Goal: Transaction & Acquisition: Obtain resource

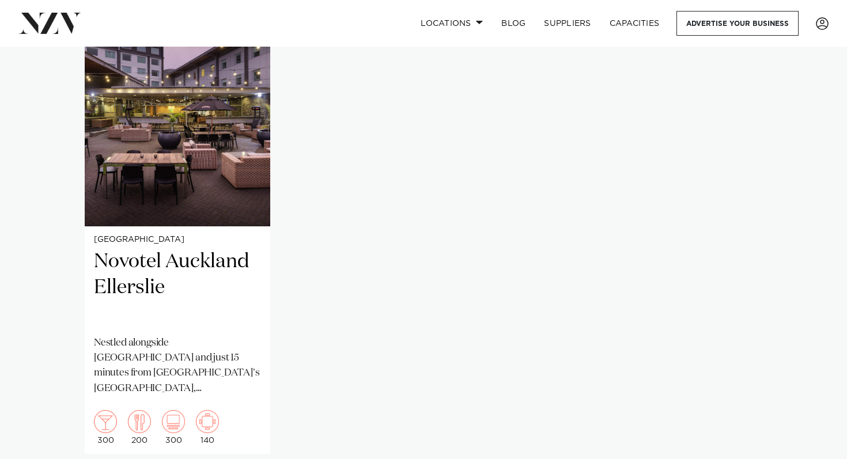
scroll to position [962, 0]
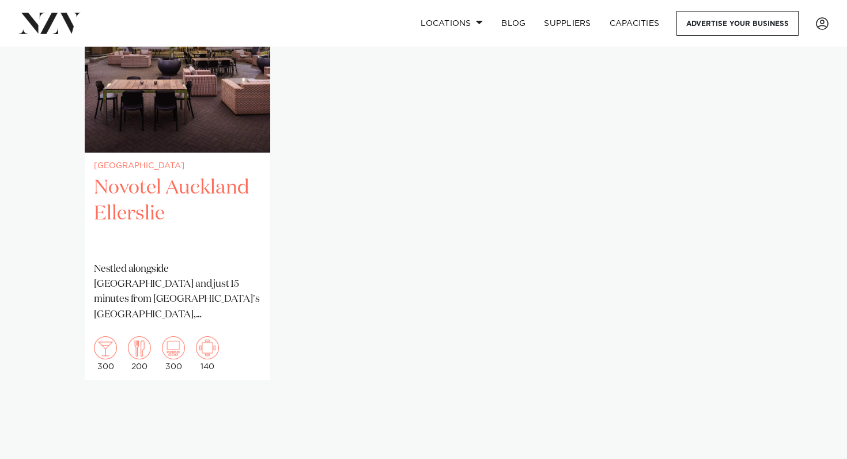
click at [168, 175] on h2 "Novotel Auckland Ellerslie" at bounding box center [177, 214] width 167 height 78
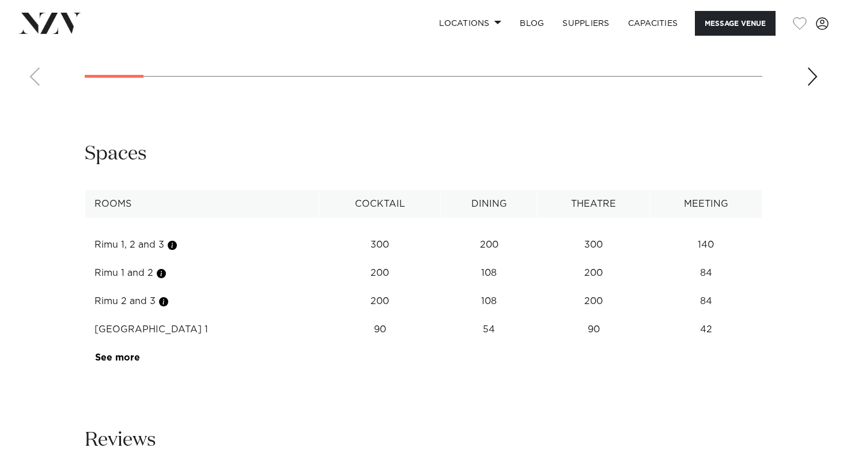
scroll to position [1183, 0]
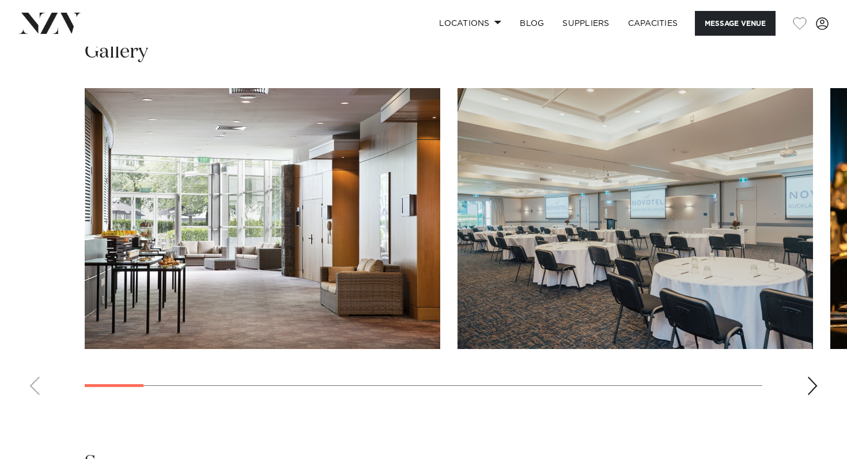
click at [809, 381] on div "Next slide" at bounding box center [812, 386] width 12 height 18
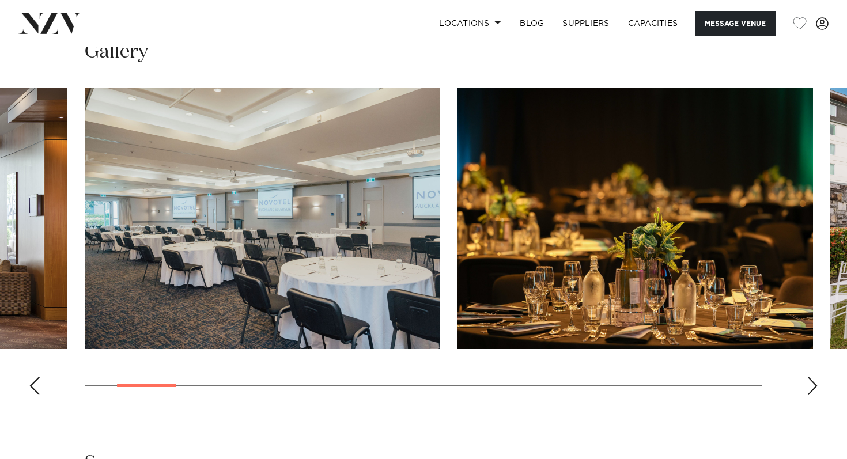
click at [809, 381] on div "Next slide" at bounding box center [812, 386] width 12 height 18
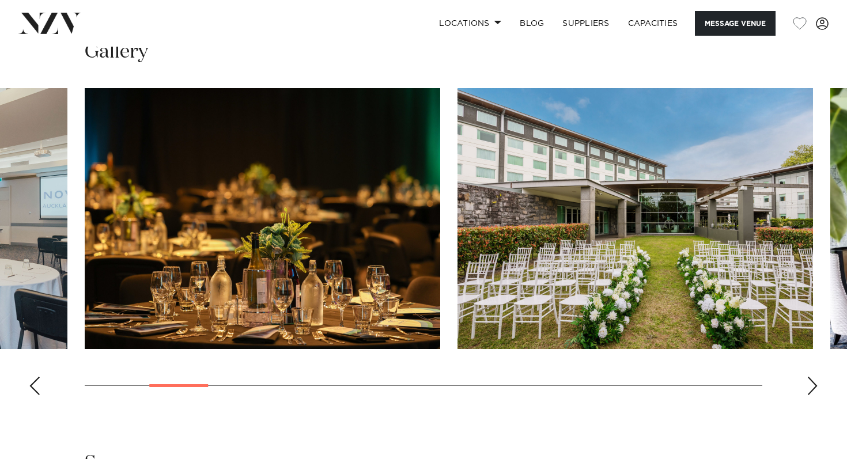
click at [809, 381] on div "Next slide" at bounding box center [812, 386] width 12 height 18
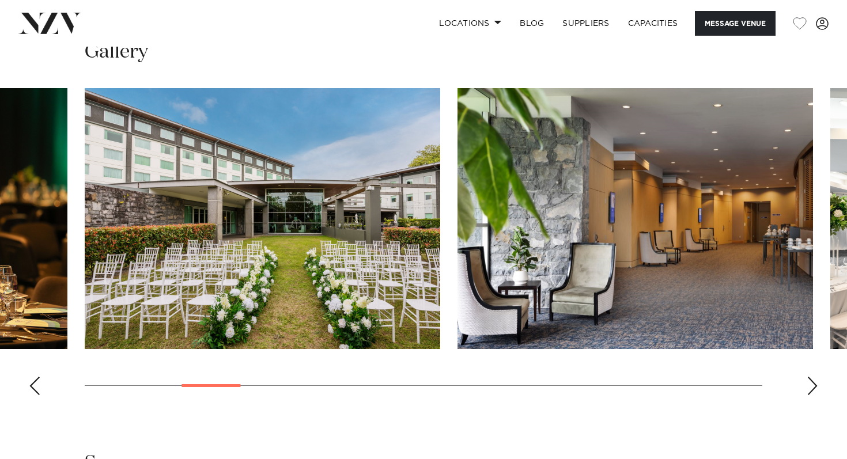
click at [809, 381] on div "Next slide" at bounding box center [812, 386] width 12 height 18
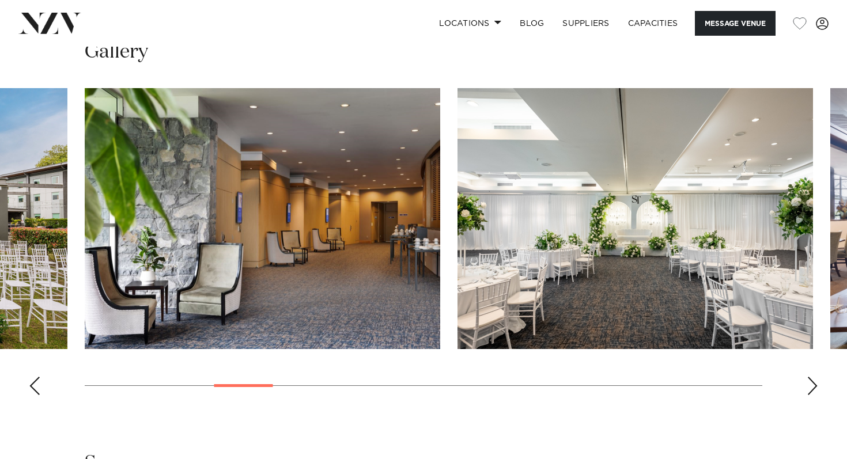
click at [809, 381] on div "Next slide" at bounding box center [812, 386] width 12 height 18
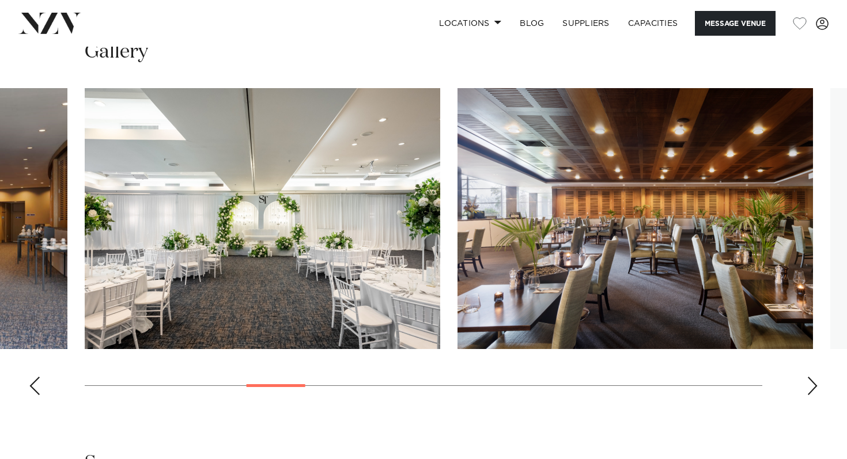
click at [809, 381] on div "Next slide" at bounding box center [812, 386] width 12 height 18
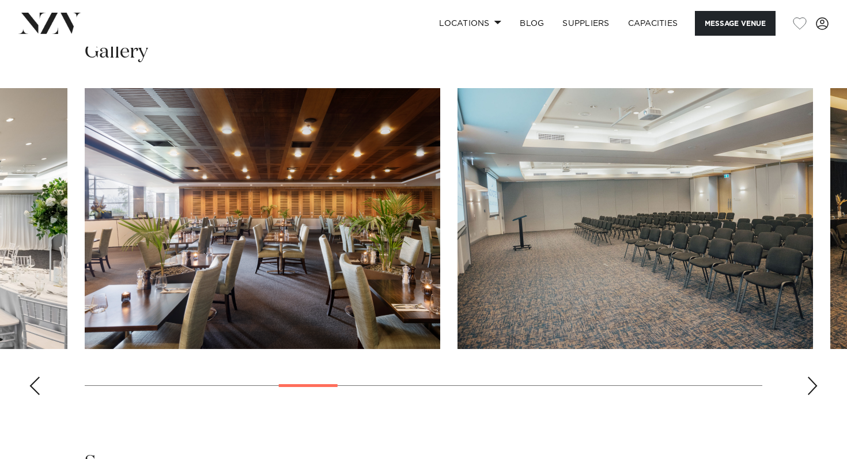
click at [809, 381] on div "Next slide" at bounding box center [812, 386] width 12 height 18
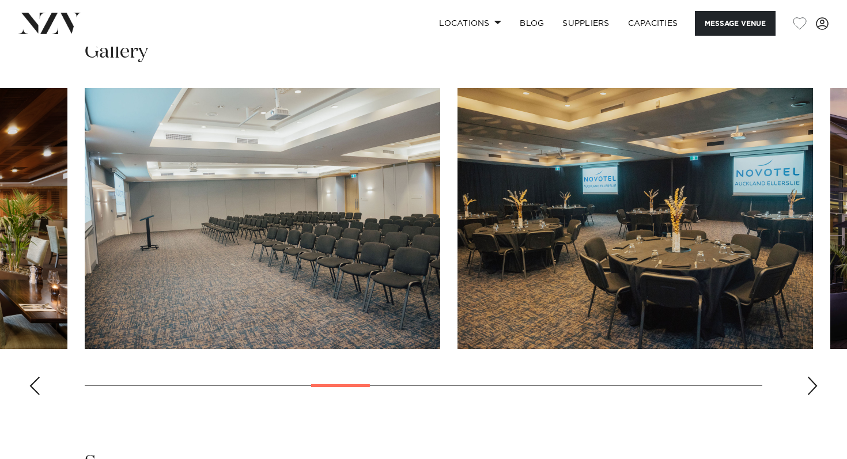
click at [809, 381] on div "Next slide" at bounding box center [812, 386] width 12 height 18
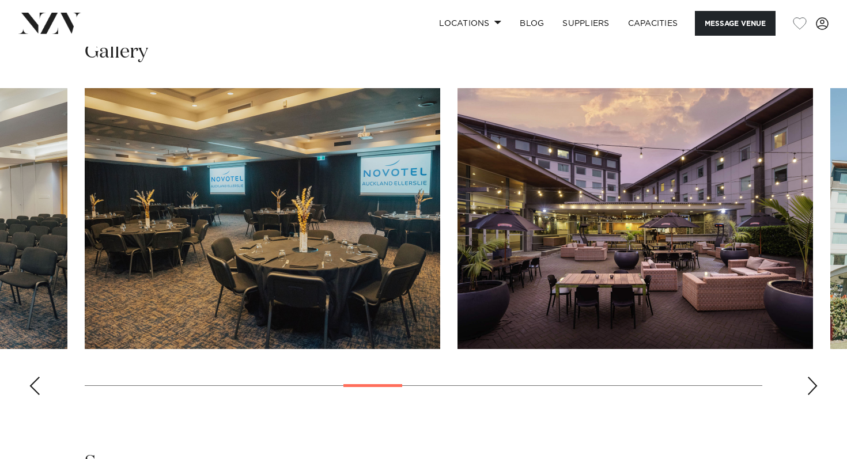
click at [809, 381] on div "Next slide" at bounding box center [812, 386] width 12 height 18
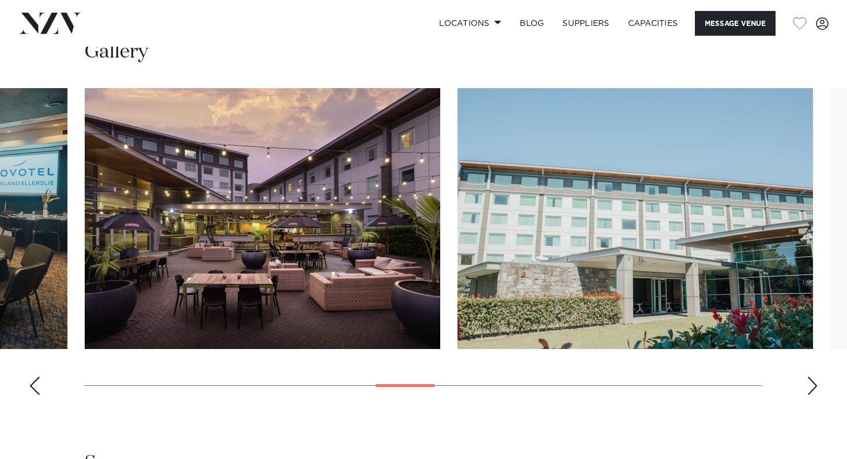
click at [809, 381] on div "Next slide" at bounding box center [812, 386] width 12 height 18
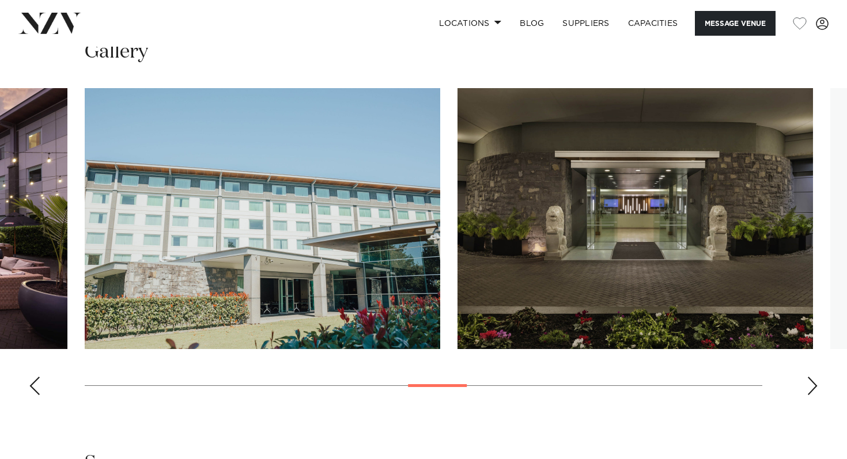
click at [809, 381] on div "Next slide" at bounding box center [812, 386] width 12 height 18
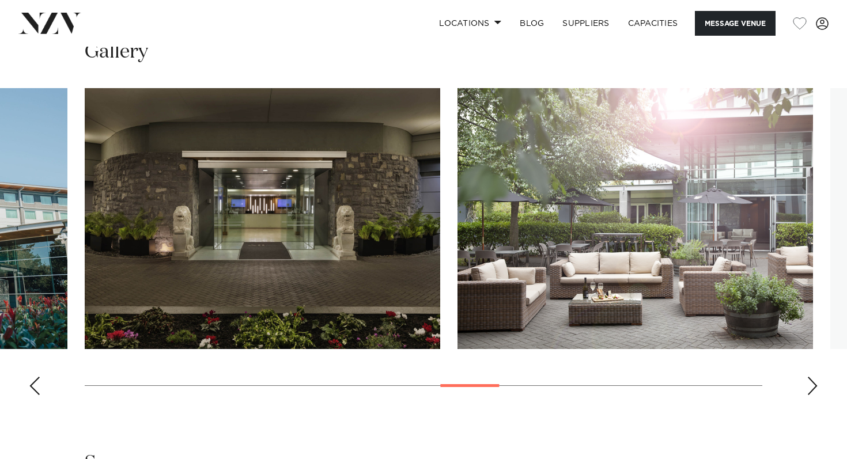
click at [809, 381] on div "Next slide" at bounding box center [812, 386] width 12 height 18
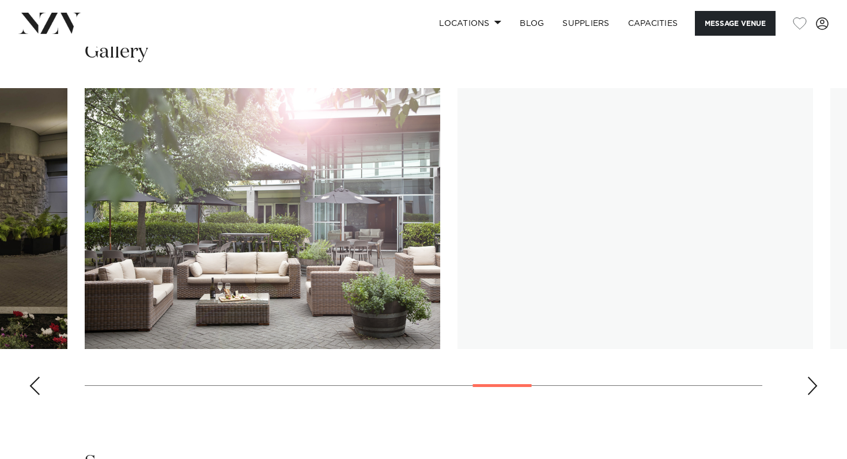
click at [809, 381] on div "Next slide" at bounding box center [812, 386] width 12 height 18
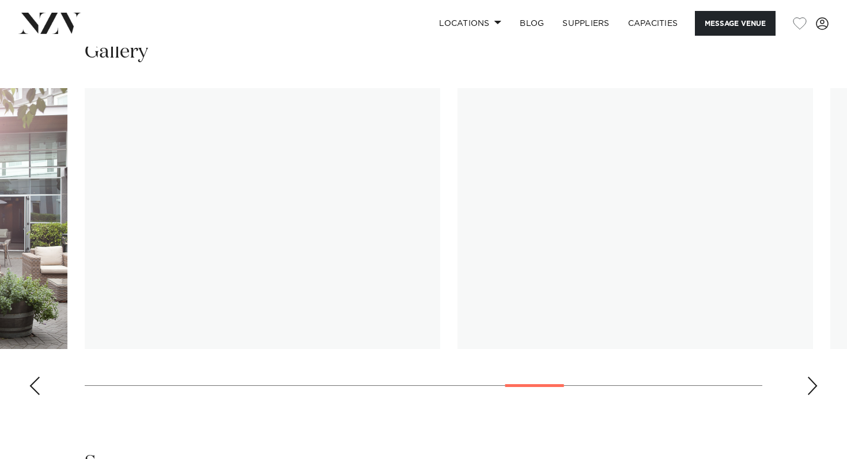
click at [809, 381] on div "Next slide" at bounding box center [812, 386] width 12 height 18
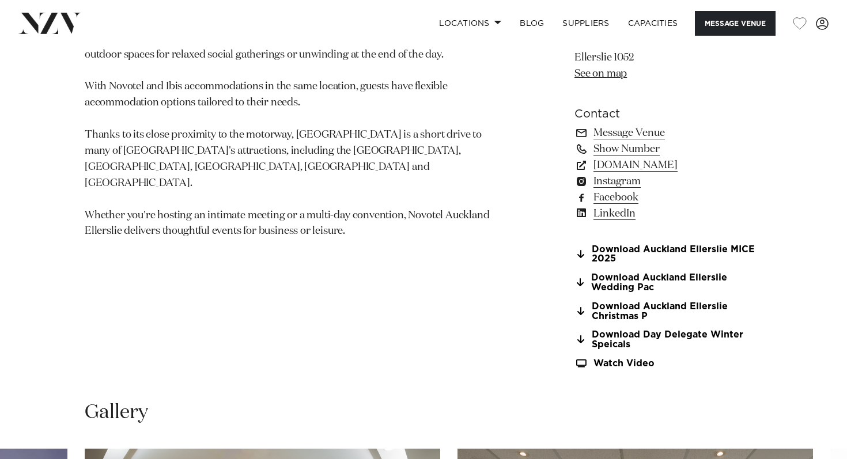
scroll to position [805, 0]
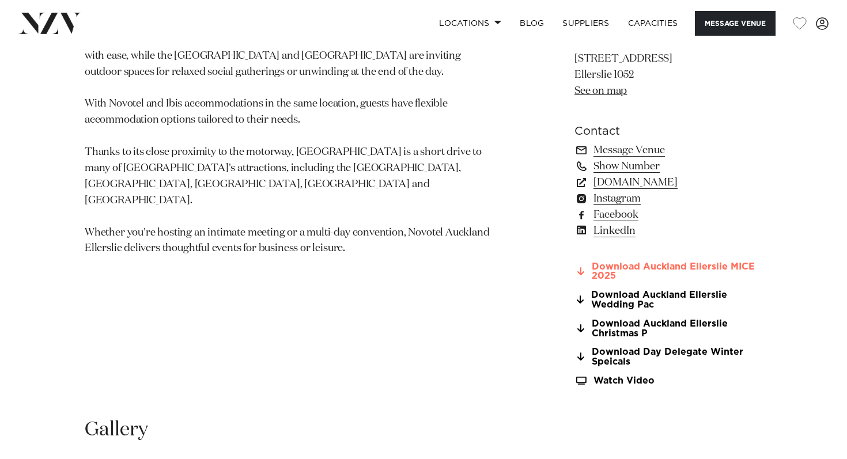
click at [637, 263] on link "Download Auckland Ellerslie MICE 2025" at bounding box center [668, 272] width 188 height 20
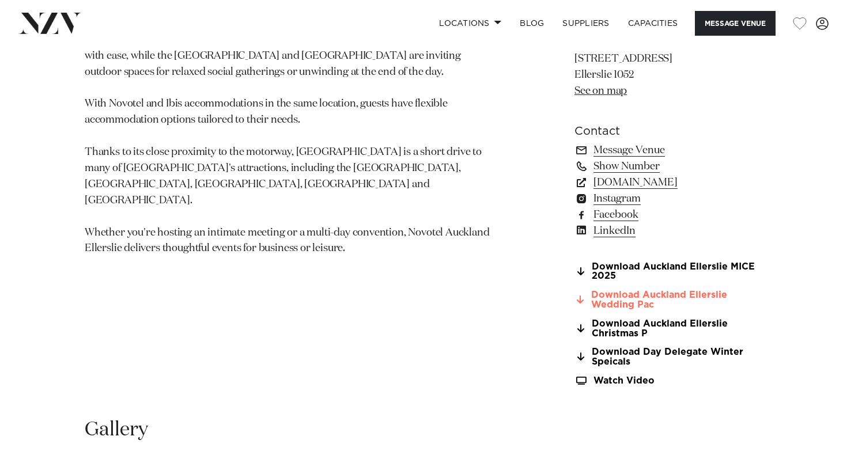
click at [618, 308] on link "Download Auckland Ellerslie Wedding Pac" at bounding box center [668, 300] width 188 height 20
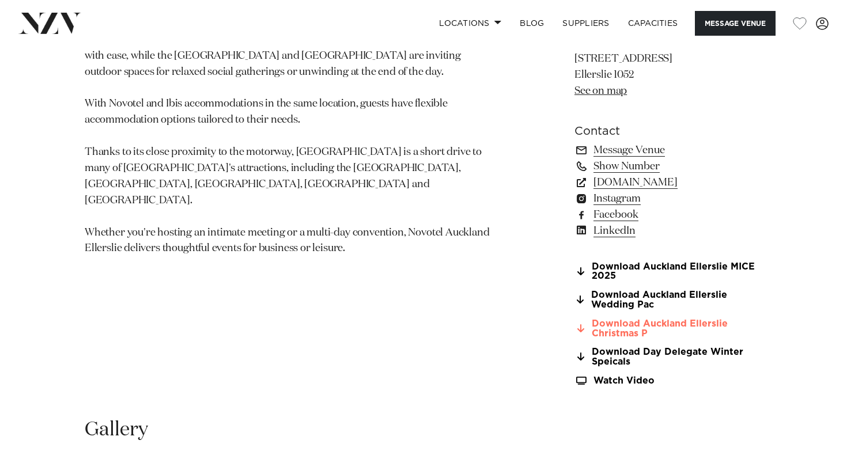
click at [645, 334] on link "Download Auckland Ellerslie Christmas P" at bounding box center [668, 329] width 188 height 20
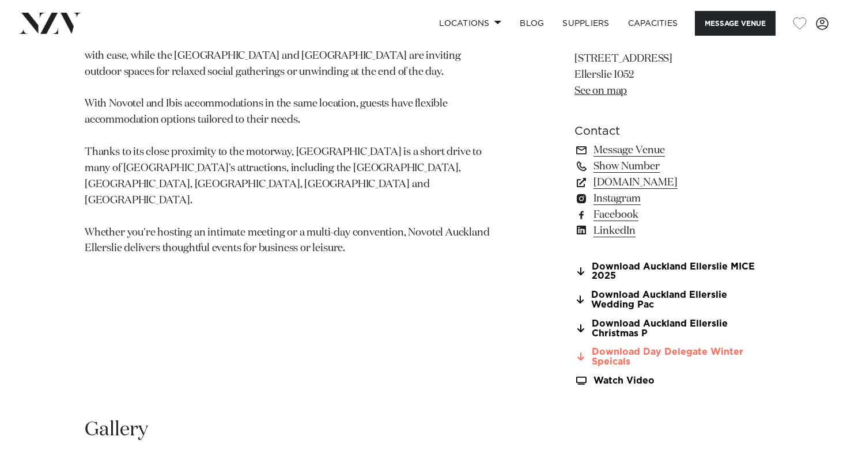
click at [629, 361] on link "Download Day Delegate Winter Speicals" at bounding box center [668, 357] width 188 height 20
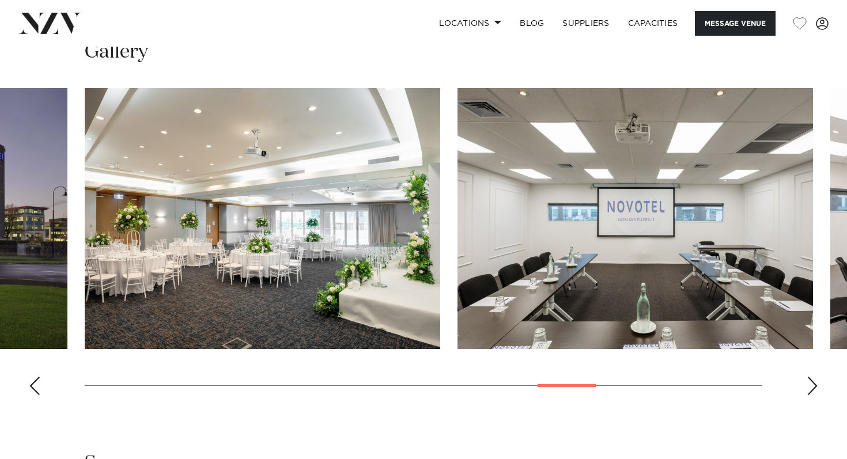
scroll to position [1185, 0]
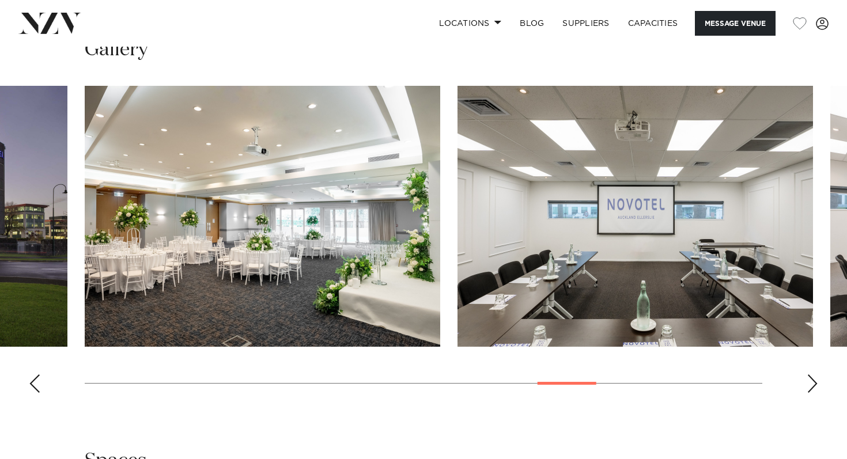
click at [812, 378] on div "Next slide" at bounding box center [812, 383] width 12 height 18
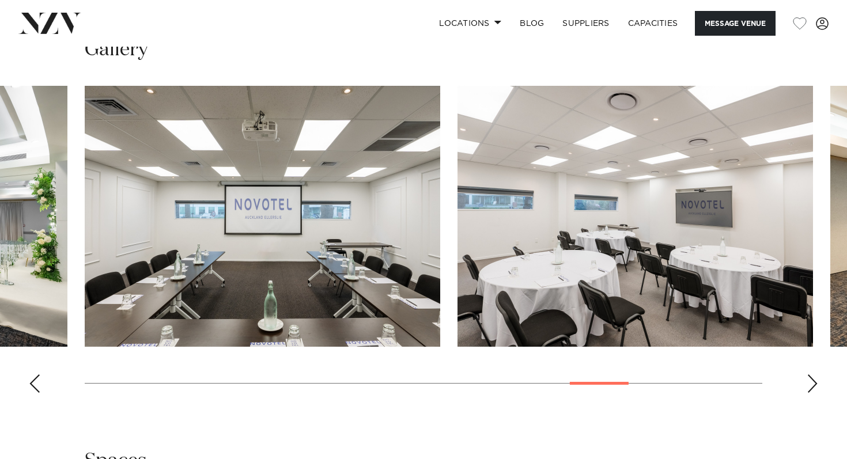
click at [812, 378] on div "Next slide" at bounding box center [812, 383] width 12 height 18
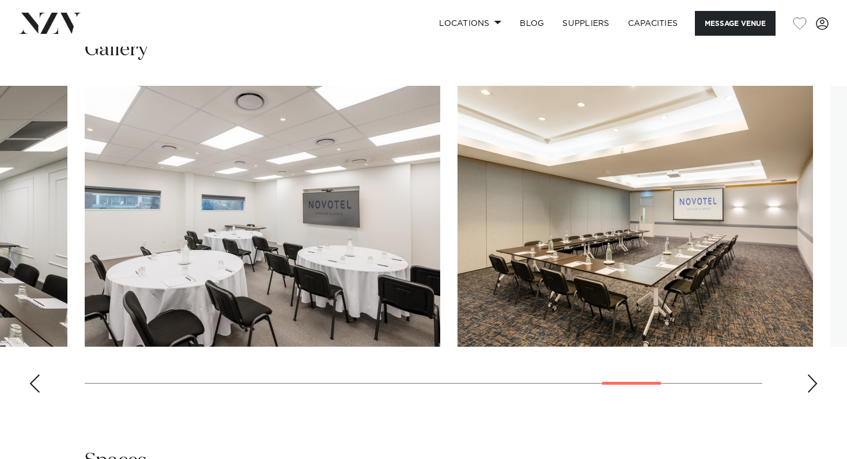
click at [812, 378] on div "Next slide" at bounding box center [812, 383] width 12 height 18
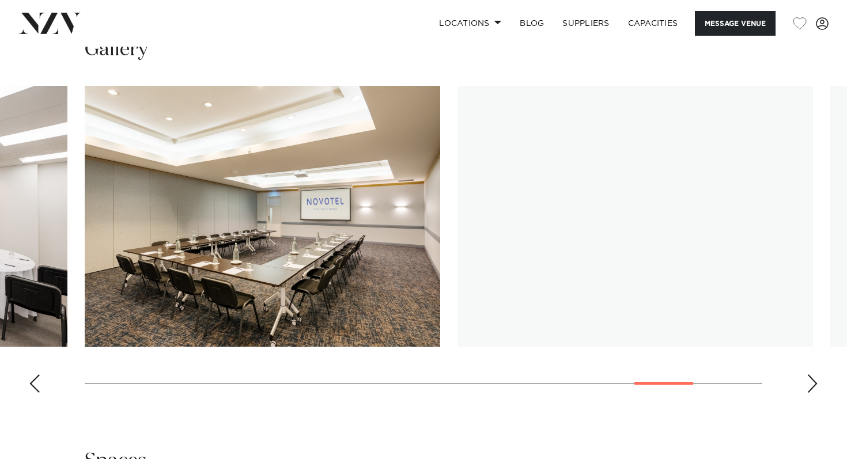
click at [812, 378] on div "Next slide" at bounding box center [812, 383] width 12 height 18
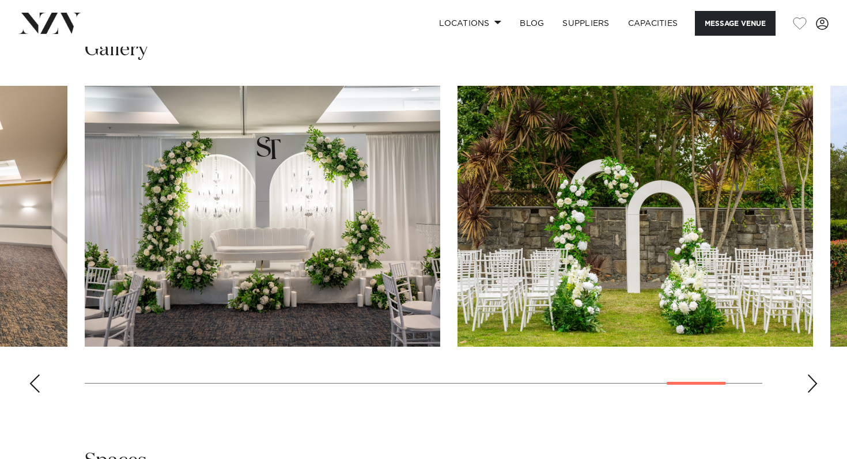
click at [812, 378] on div "Next slide" at bounding box center [812, 383] width 12 height 18
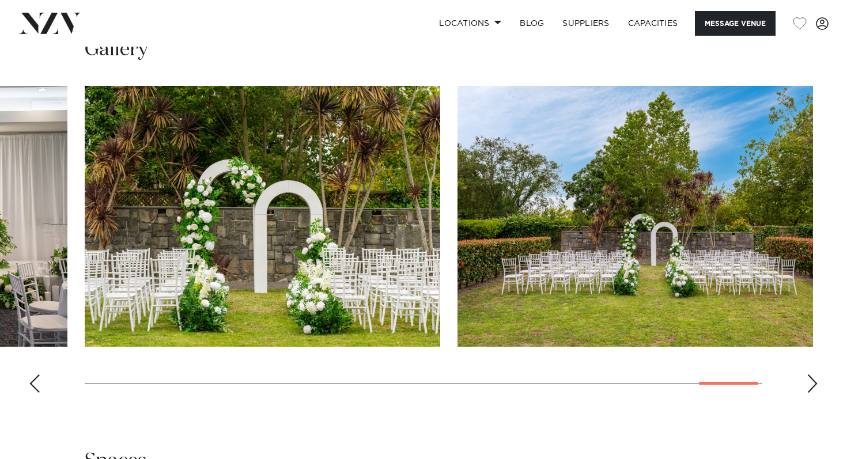
click at [812, 378] on div "Next slide" at bounding box center [812, 383] width 12 height 18
